Goal: Information Seeking & Learning: Understand process/instructions

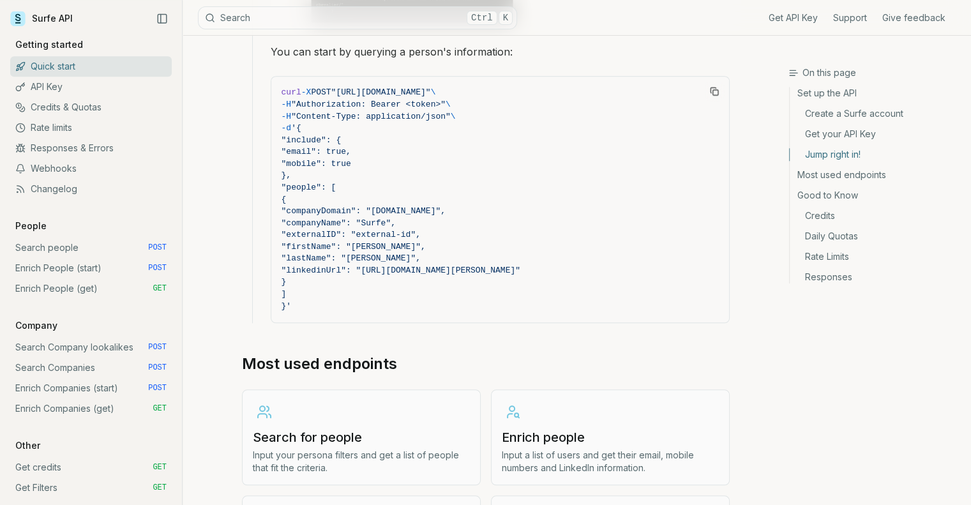
scroll to position [1226, 0]
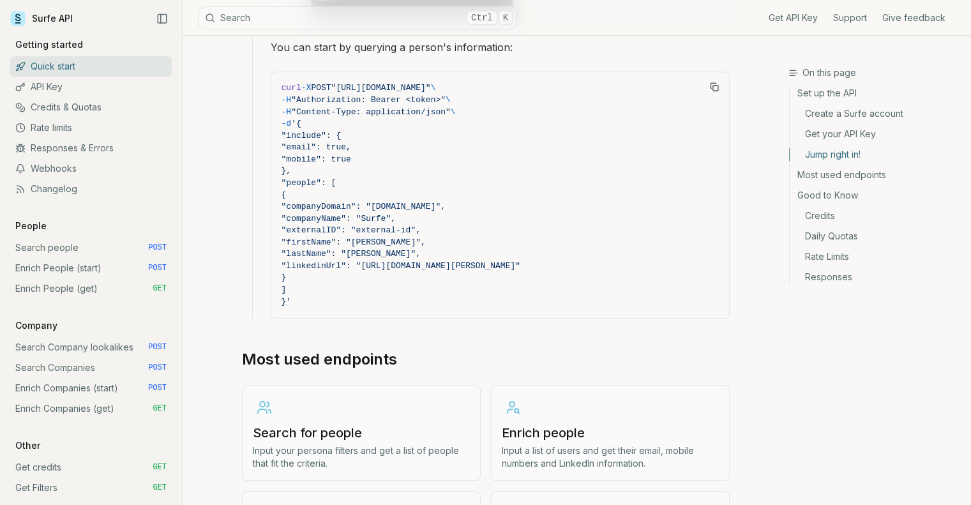
click at [50, 250] on link "Search people POST" at bounding box center [91, 248] width 162 height 20
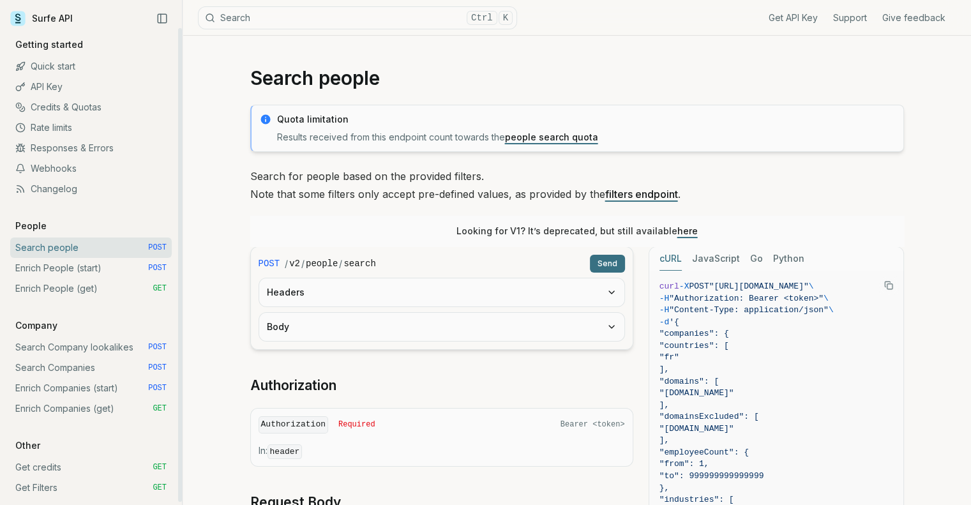
scroll to position [3, 0]
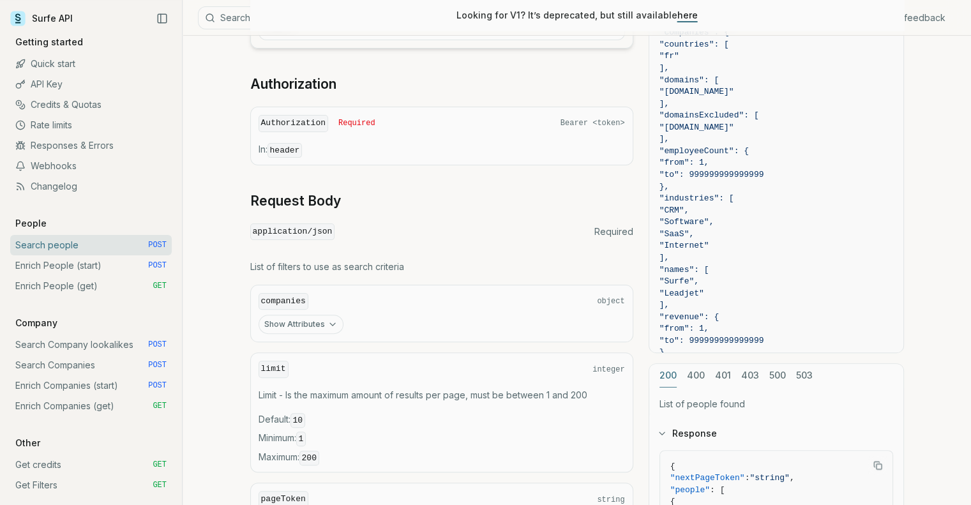
scroll to position [332, 0]
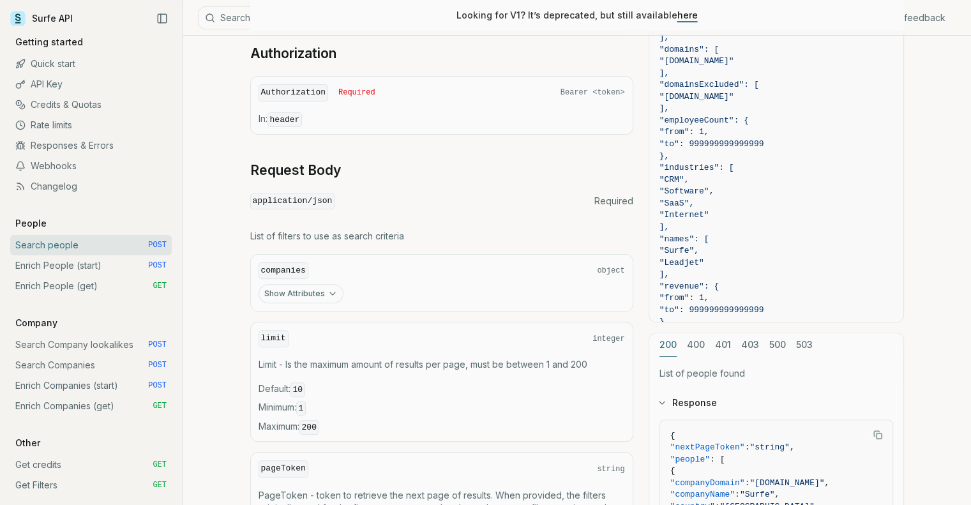
click at [321, 298] on button "Show Attributes" at bounding box center [301, 293] width 85 height 19
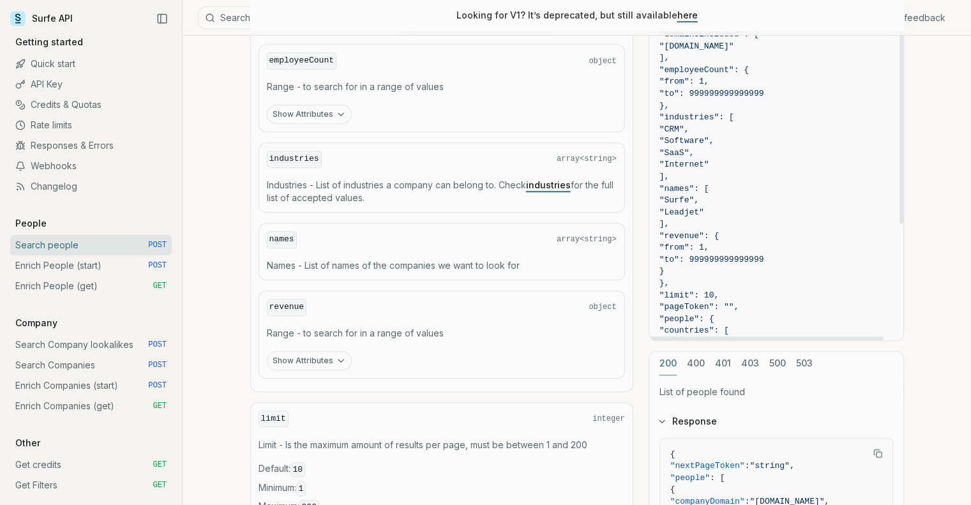
scroll to position [70, 0]
drag, startPoint x: 900, startPoint y: 163, endPoint x: 899, endPoint y: 204, distance: 40.9
click at [900, 204] on div at bounding box center [902, 112] width 4 height 226
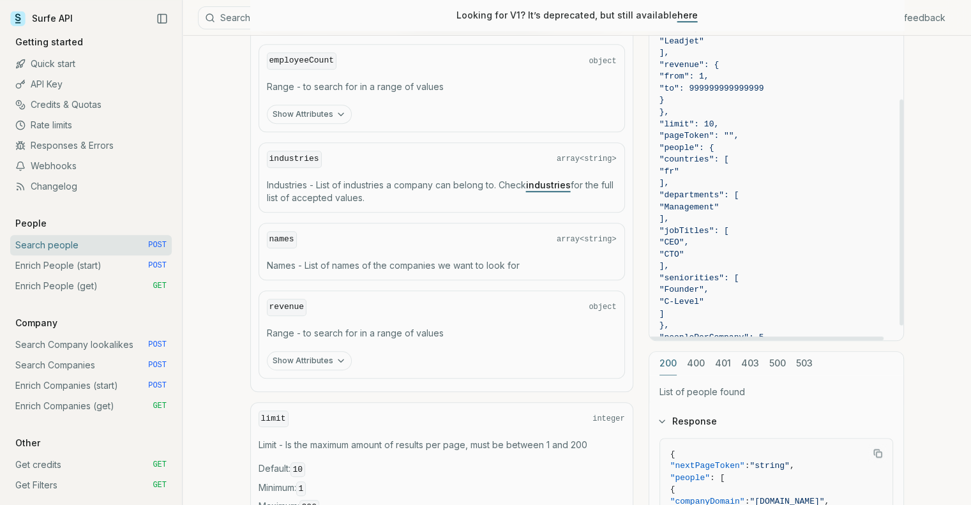
scroll to position [266, 0]
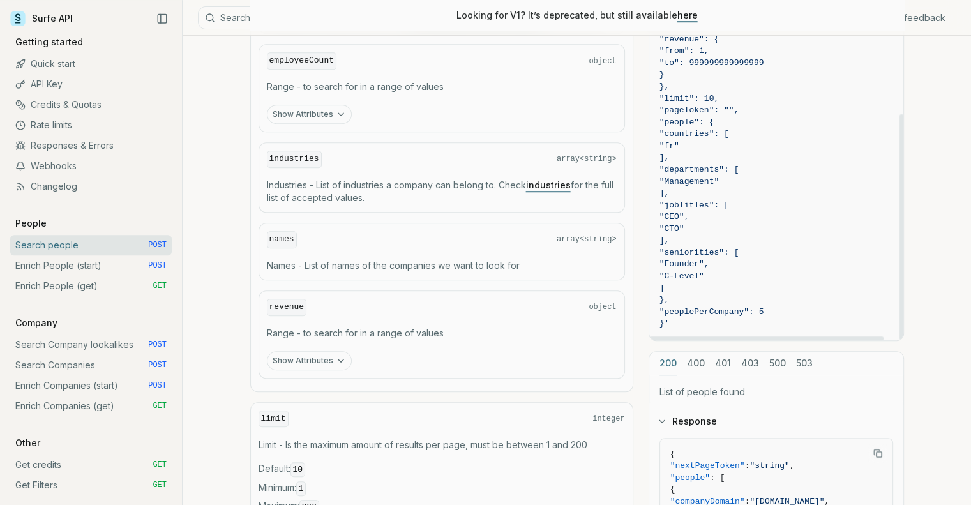
drag, startPoint x: 902, startPoint y: 204, endPoint x: 901, endPoint y: 345, distance: 141.7
click at [901, 340] on div at bounding box center [902, 227] width 4 height 226
click at [76, 257] on link "Enrich People (start) POST" at bounding box center [91, 265] width 162 height 20
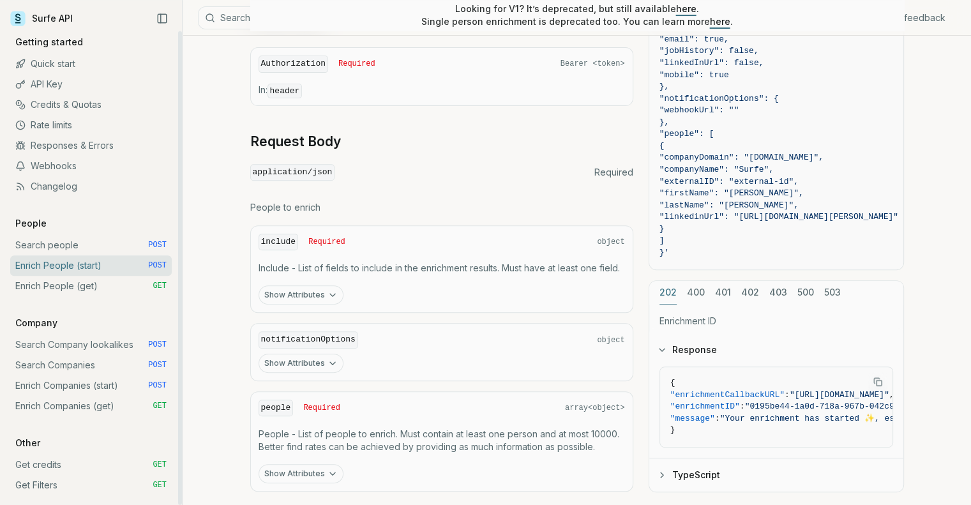
scroll to position [539, 0]
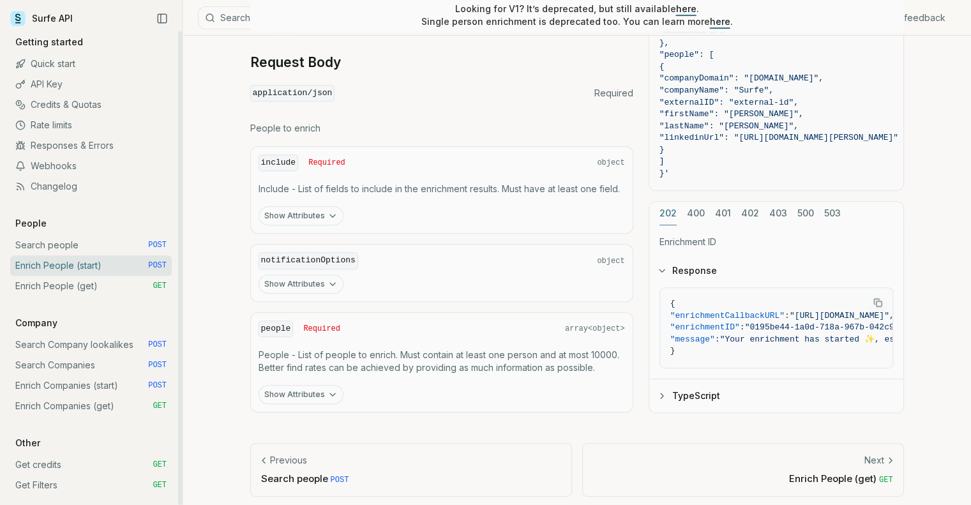
click at [73, 289] on link "Enrich People (get) GET" at bounding box center [91, 286] width 162 height 20
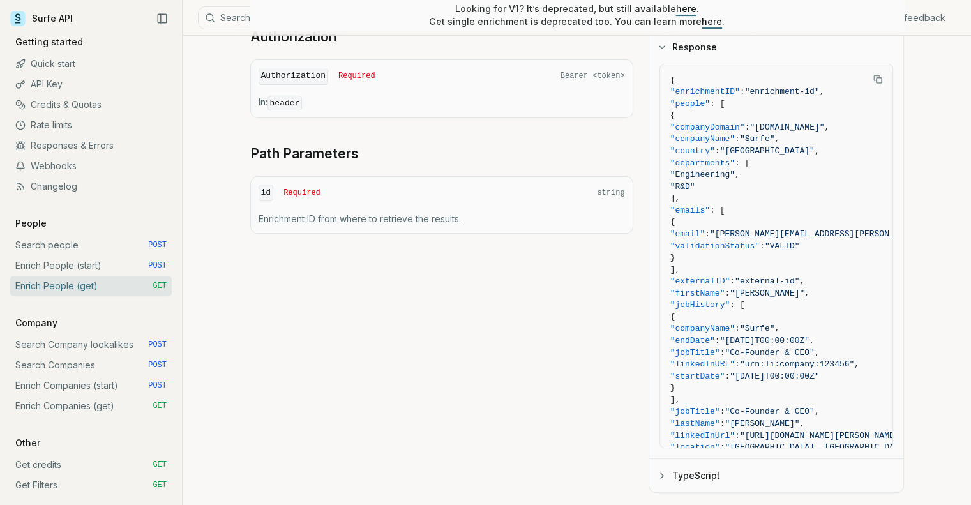
scroll to position [425, 0]
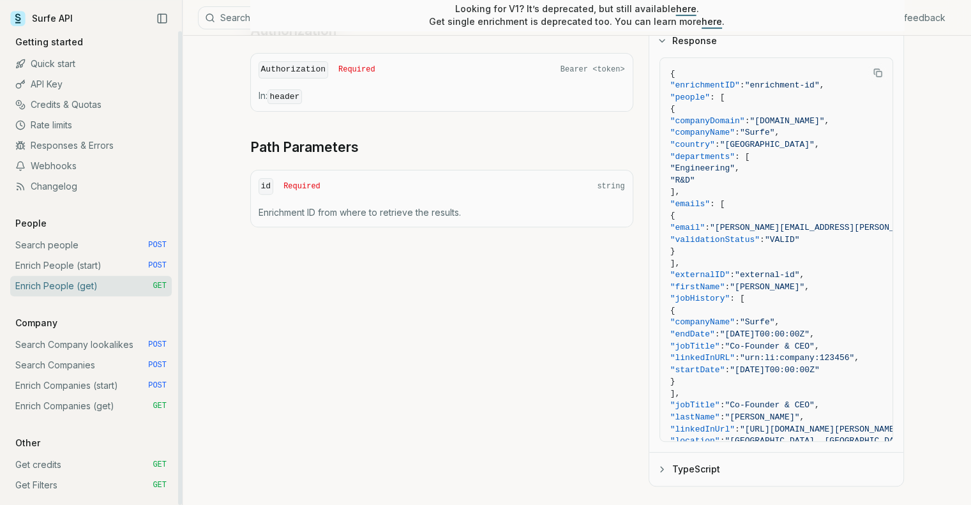
click at [72, 263] on link "Enrich People (start) POST" at bounding box center [91, 265] width 162 height 20
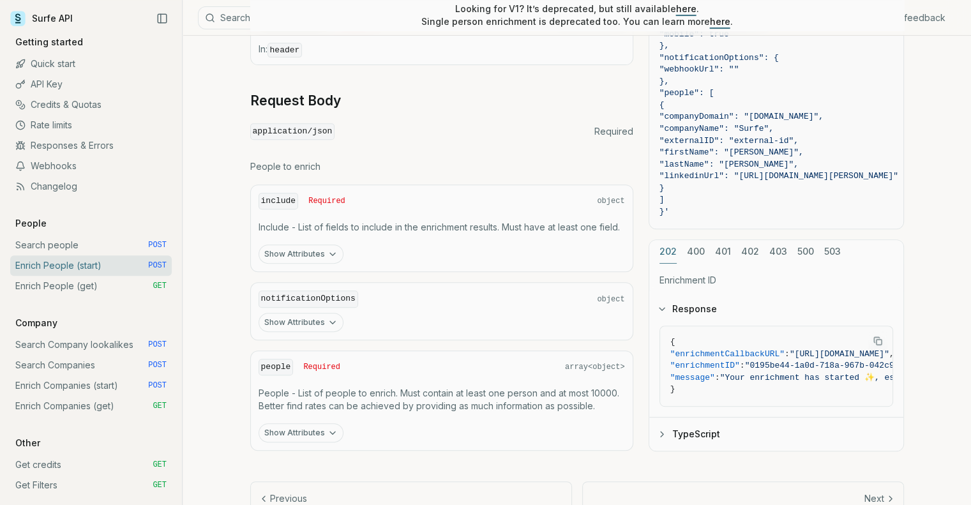
scroll to position [539, 0]
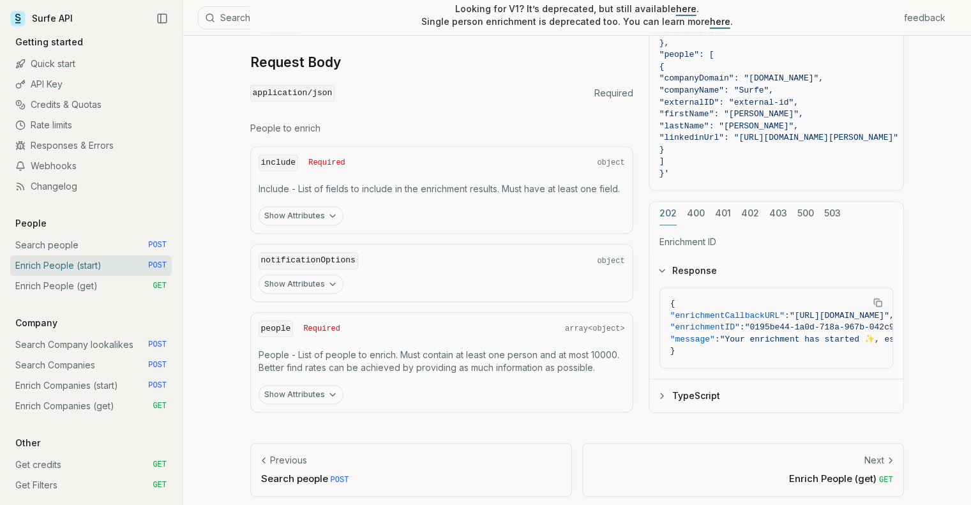
click at [312, 392] on button "Show Attributes" at bounding box center [301, 394] width 85 height 19
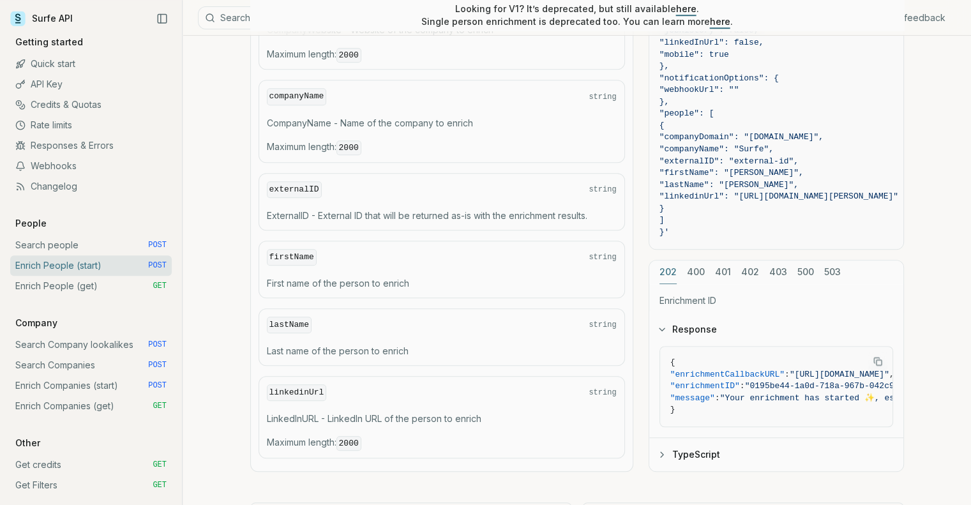
scroll to position [967, 0]
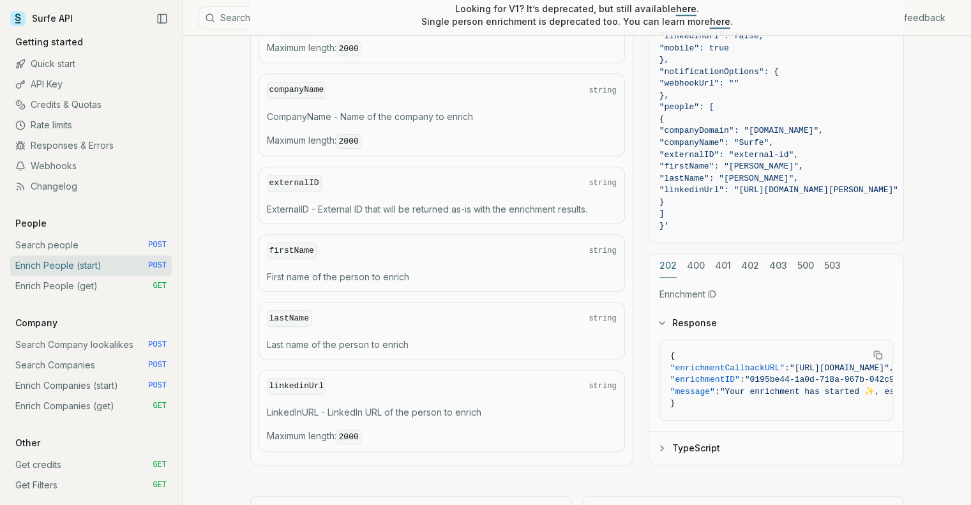
click at [879, 351] on icon "Copy Text" at bounding box center [877, 355] width 9 height 9
click at [58, 289] on link "Enrich People (get) GET" at bounding box center [91, 286] width 162 height 20
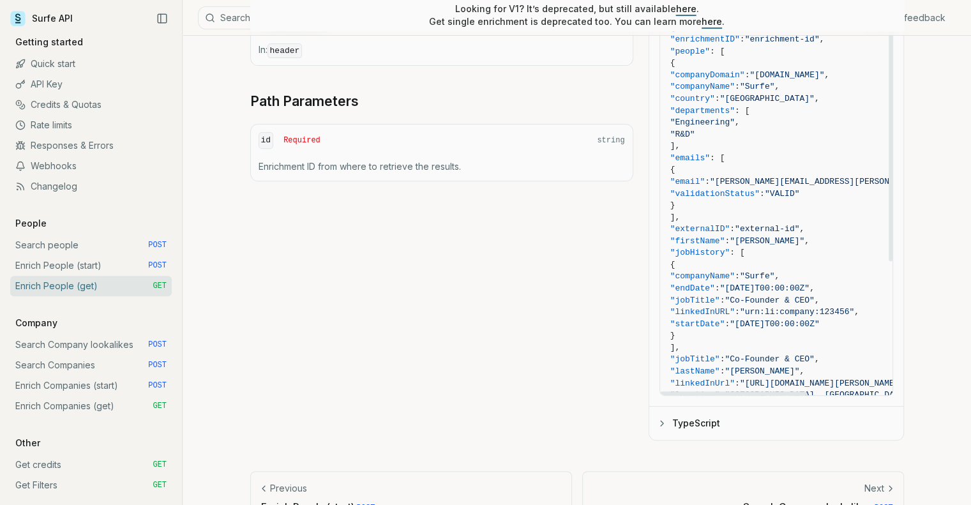
drag, startPoint x: 891, startPoint y: 241, endPoint x: 879, endPoint y: 190, distance: 51.9
click at [889, 190] on div at bounding box center [891, 136] width 4 height 249
click at [45, 162] on link "Webhooks" at bounding box center [91, 166] width 162 height 20
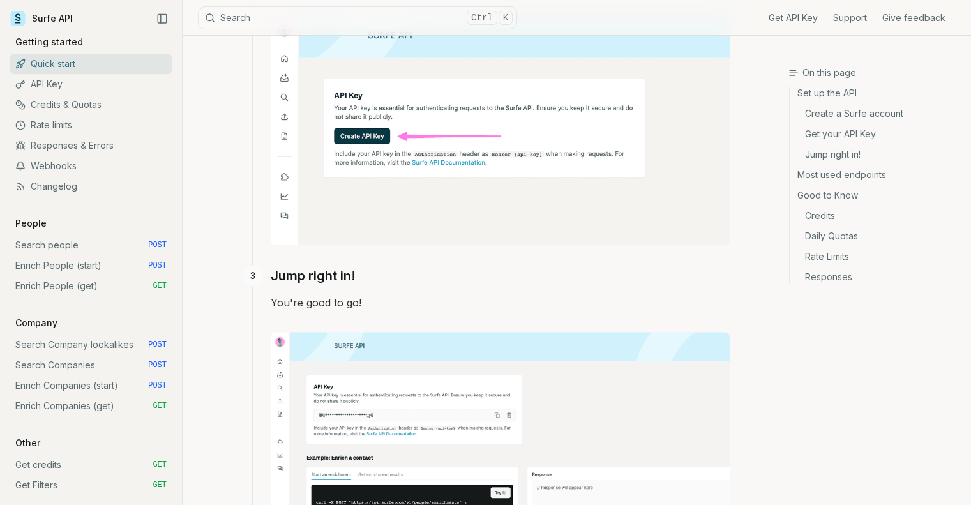
scroll to position [1225, 0]
